Goal: Information Seeking & Learning: Learn about a topic

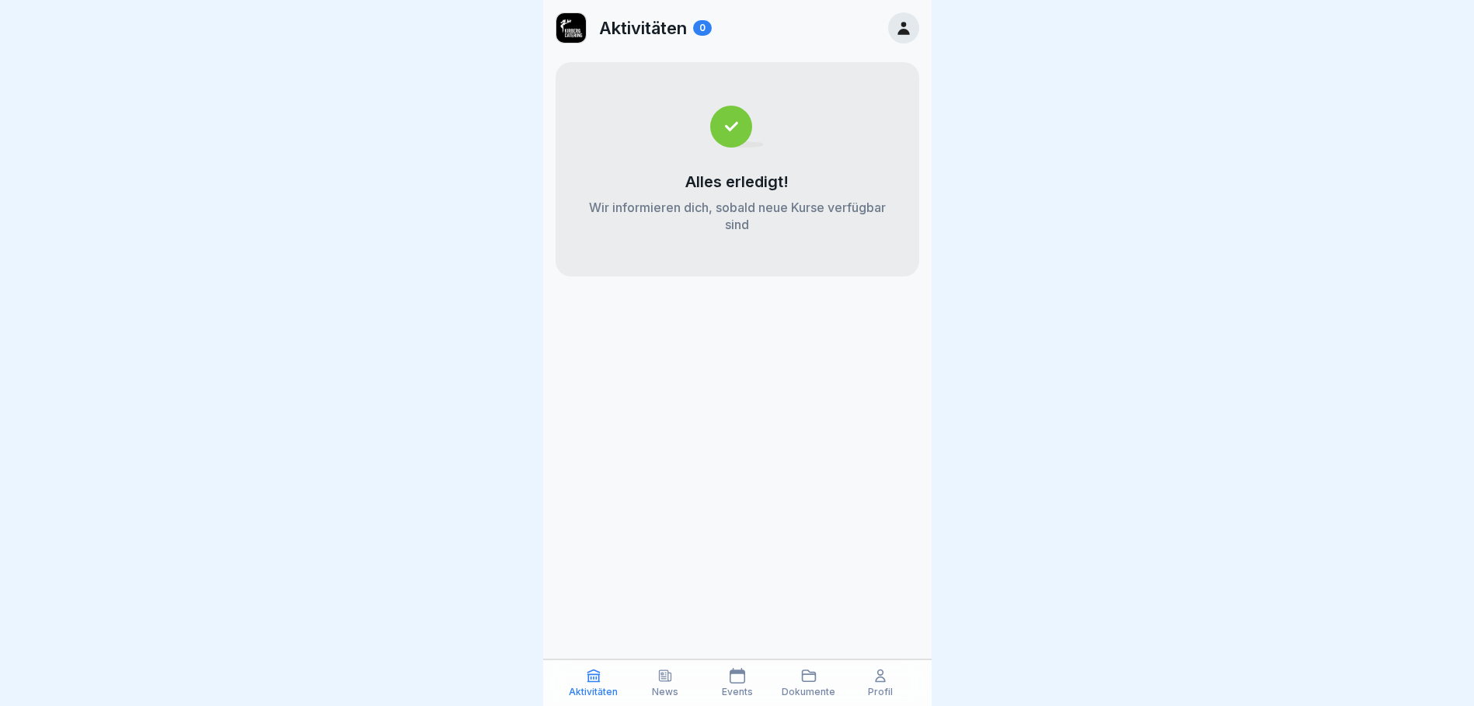
click at [670, 685] on div "News" at bounding box center [665, 683] width 64 height 30
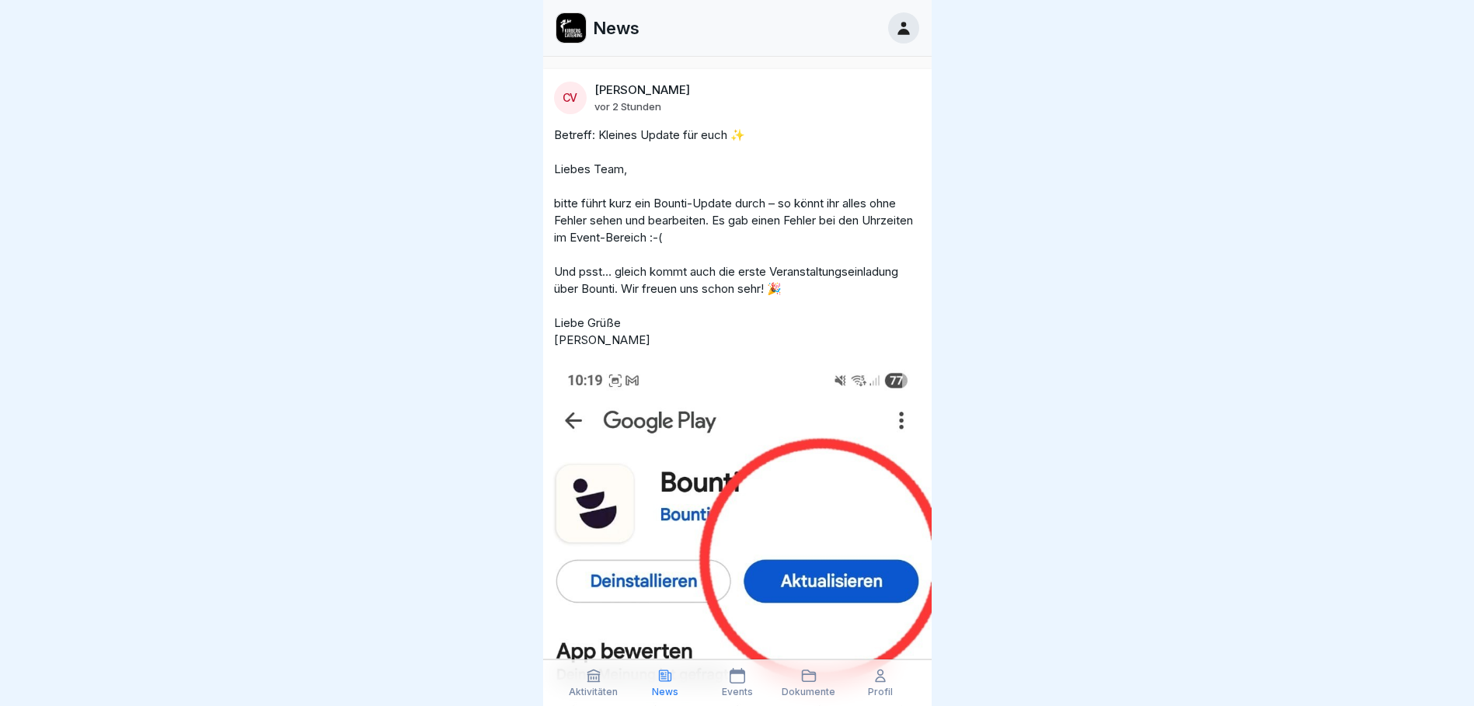
click at [729, 685] on div "Events" at bounding box center [737, 683] width 64 height 30
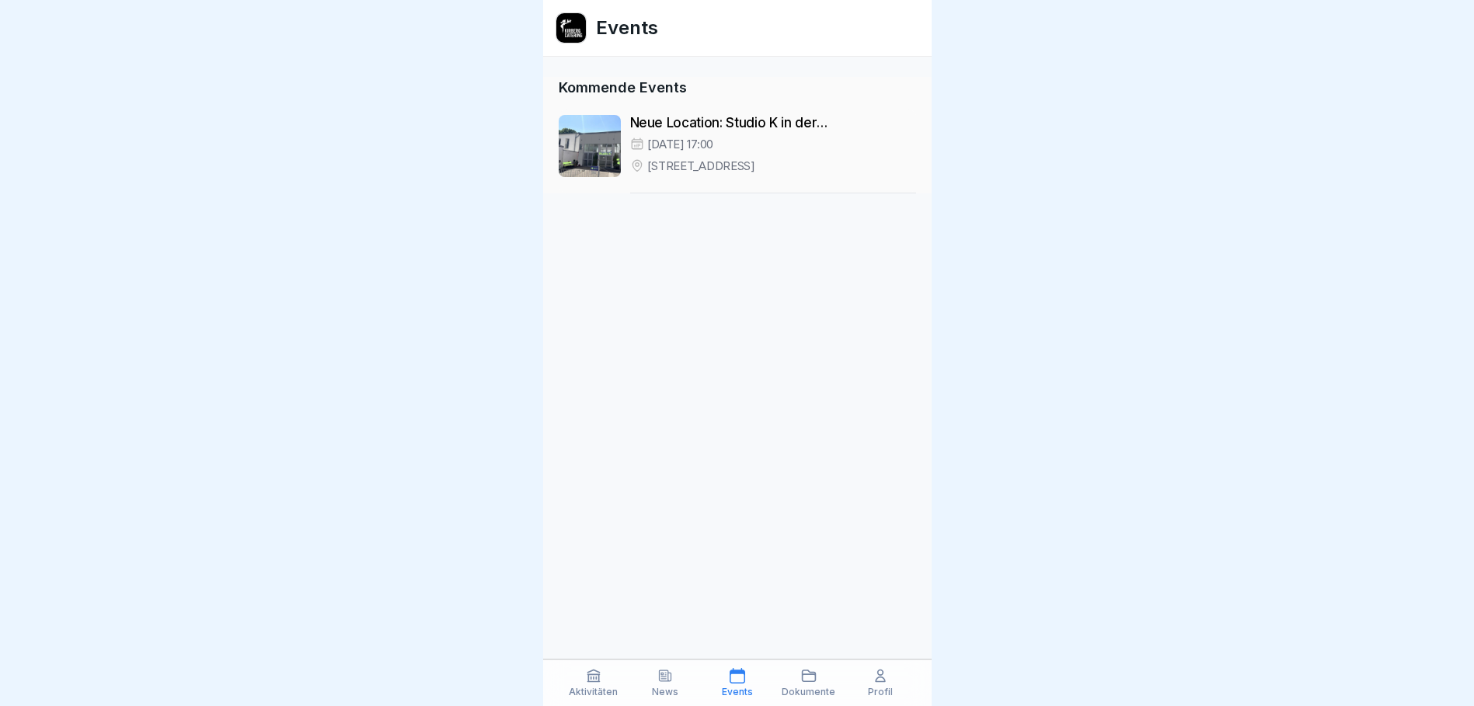
click at [813, 154] on div "Neue Location: Studio K in der [GEOGRAPHIC_DATA][DATE] 17:00 [STREET_ADDRESS]" at bounding box center [773, 154] width 286 height 78
